Goal: Communication & Community: Answer question/provide support

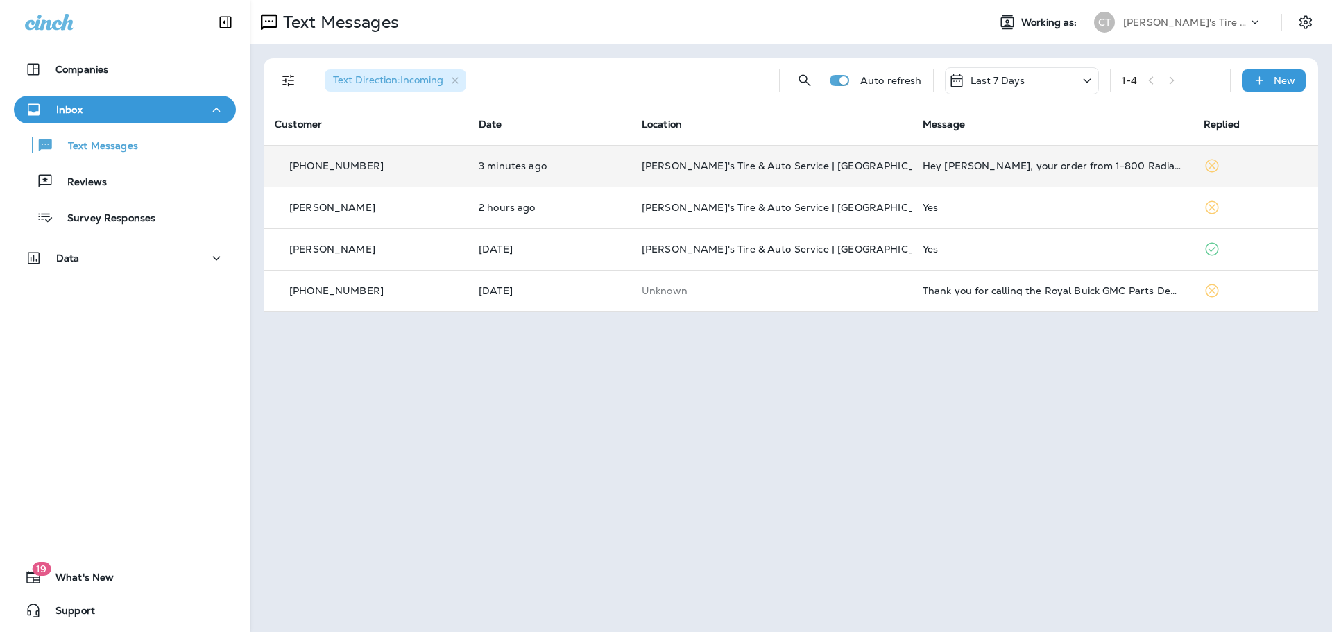
click at [892, 166] on p "[PERSON_NAME]'s Tire & Auto Service | [GEOGRAPHIC_DATA]" at bounding box center [771, 165] width 259 height 11
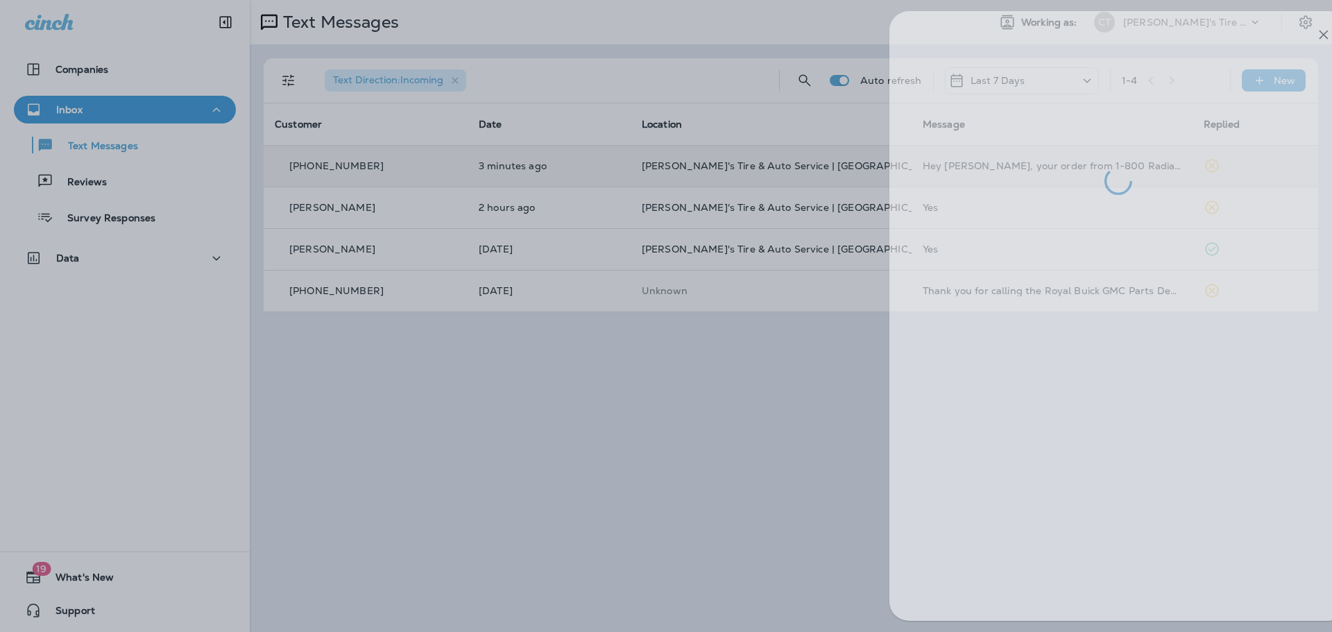
click at [694, 420] on div at bounding box center [699, 316] width 1332 height 632
